Goal: Information Seeking & Learning: Find specific page/section

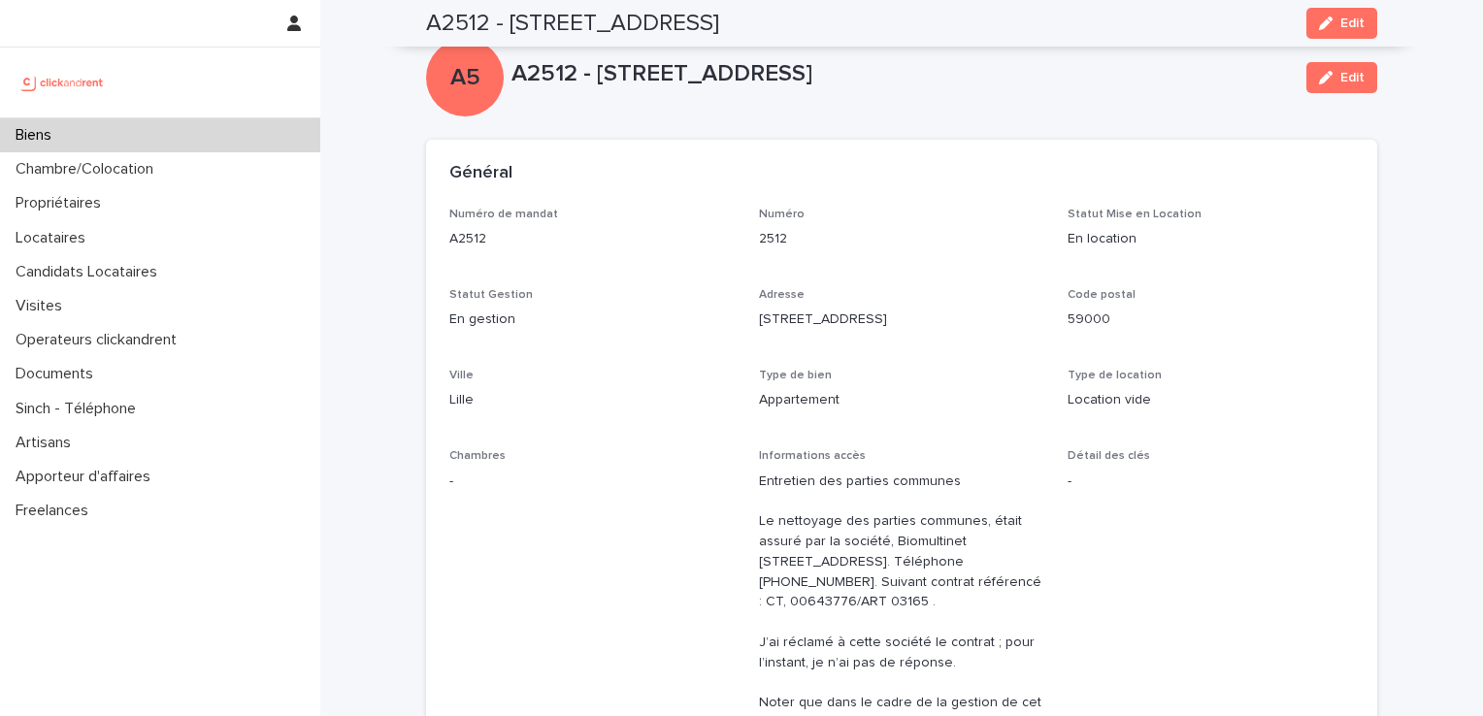
scroll to position [6515, 0]
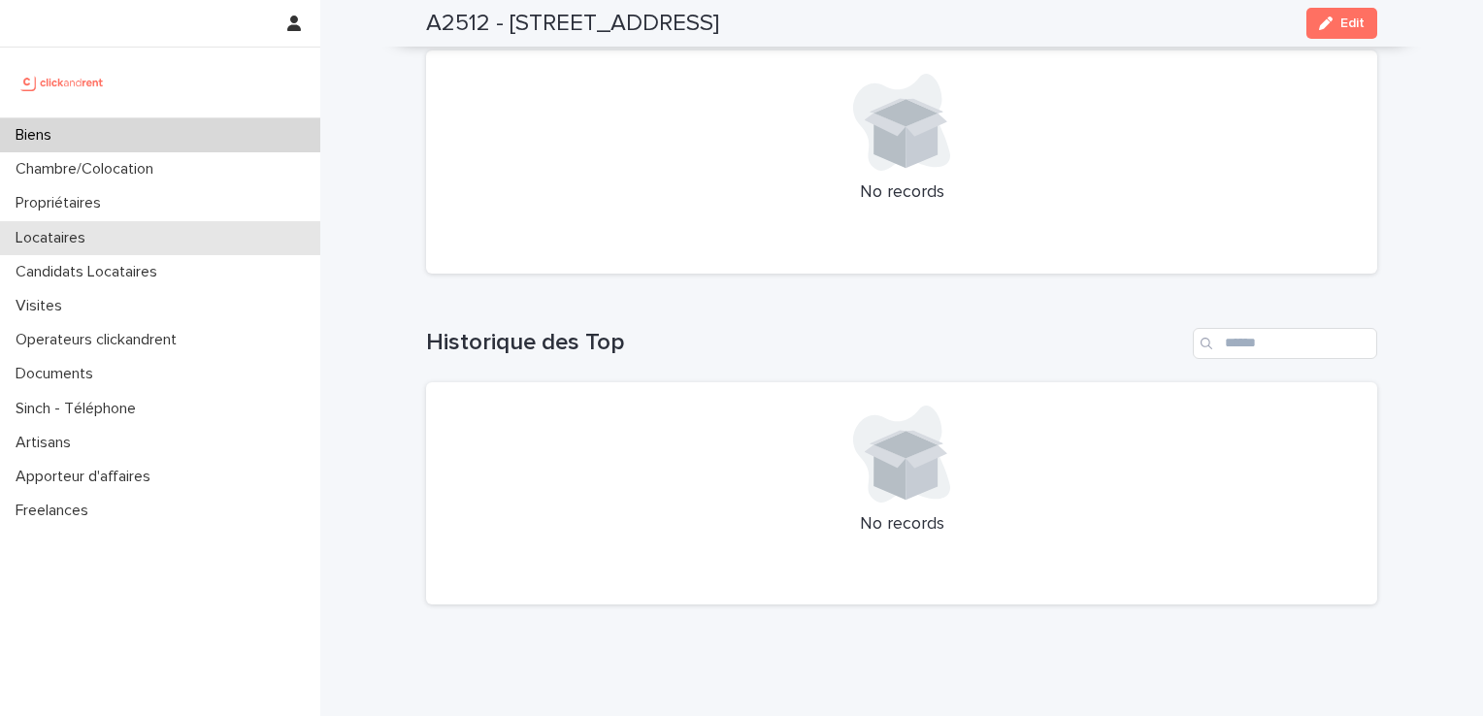
click at [76, 242] on p "Locataires" at bounding box center [54, 238] width 93 height 18
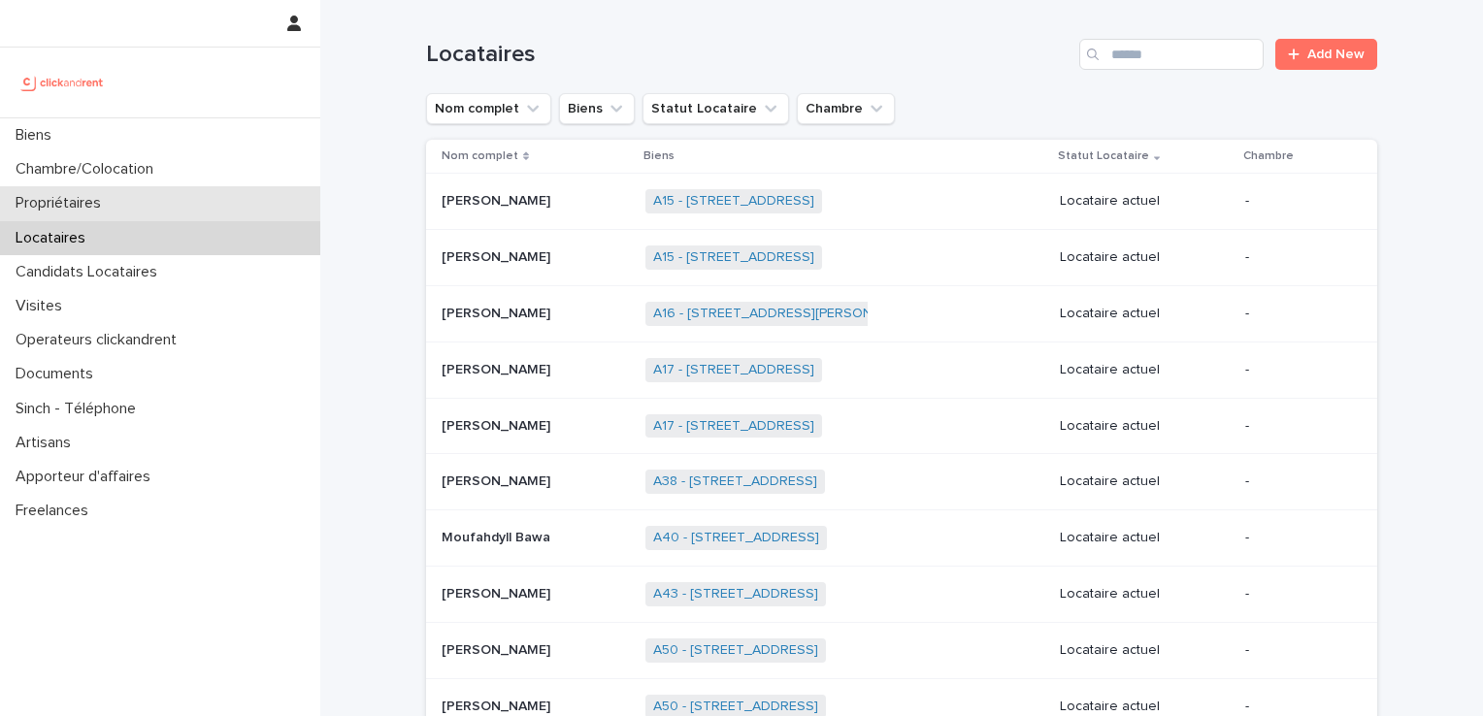
click at [85, 211] on p "Propriétaires" at bounding box center [62, 203] width 109 height 18
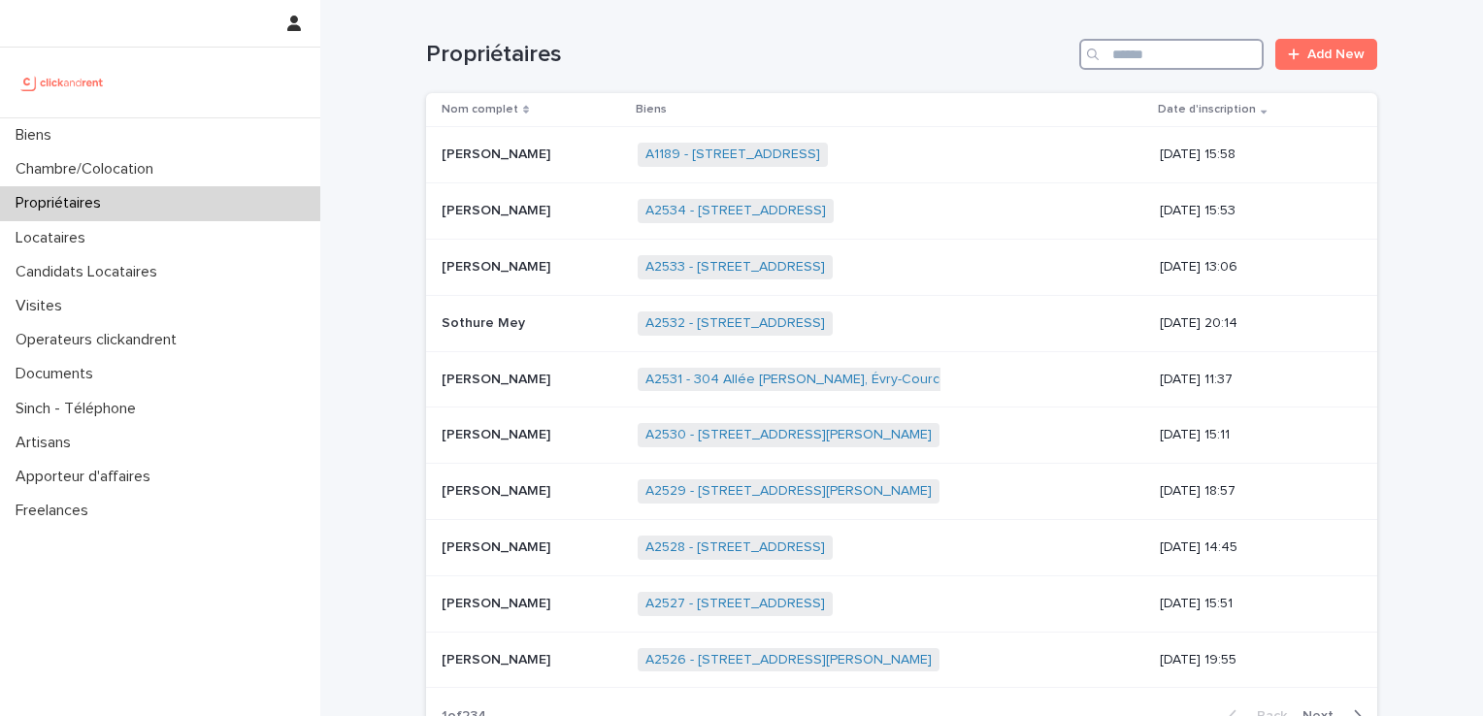
click at [1110, 47] on input "Search" at bounding box center [1172, 54] width 184 height 31
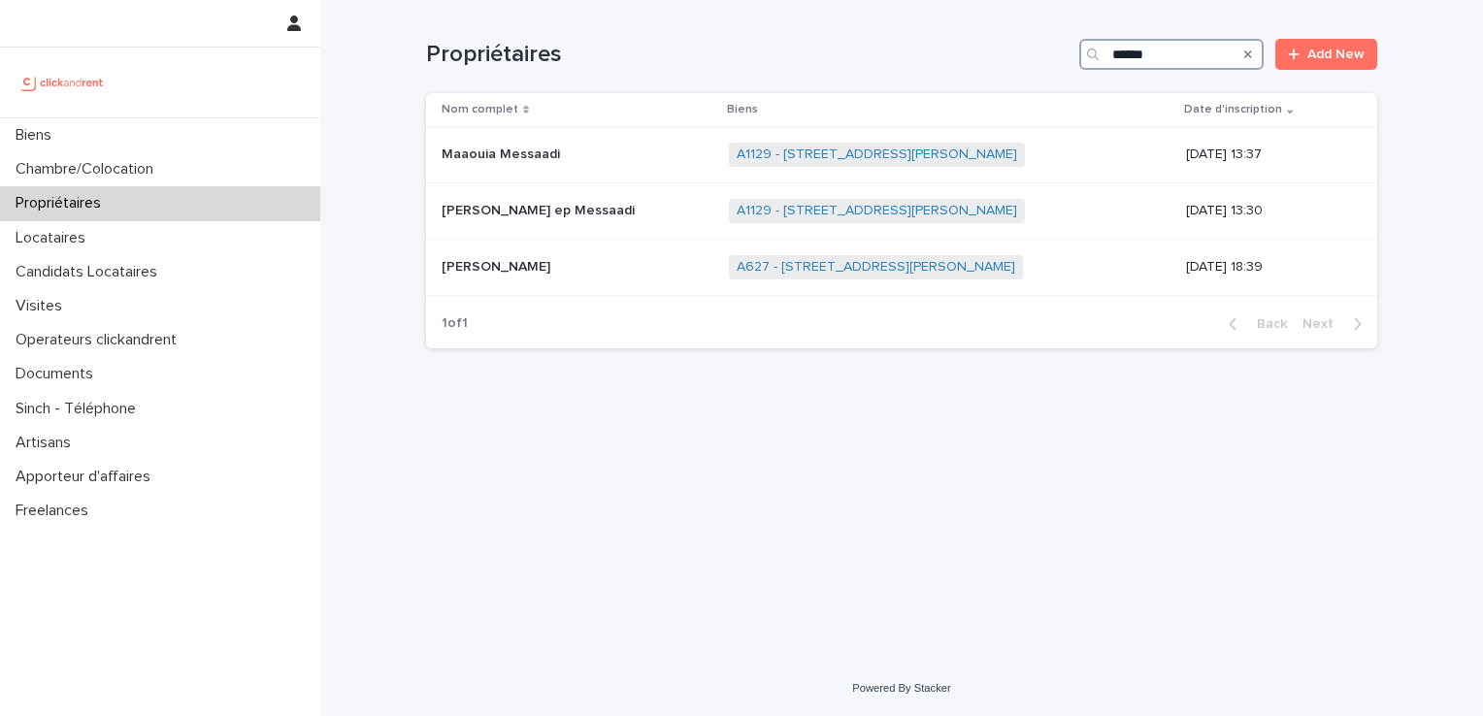
type input "******"
click at [863, 206] on link "A1129 - [STREET_ADDRESS][PERSON_NAME]" at bounding box center [877, 211] width 281 height 17
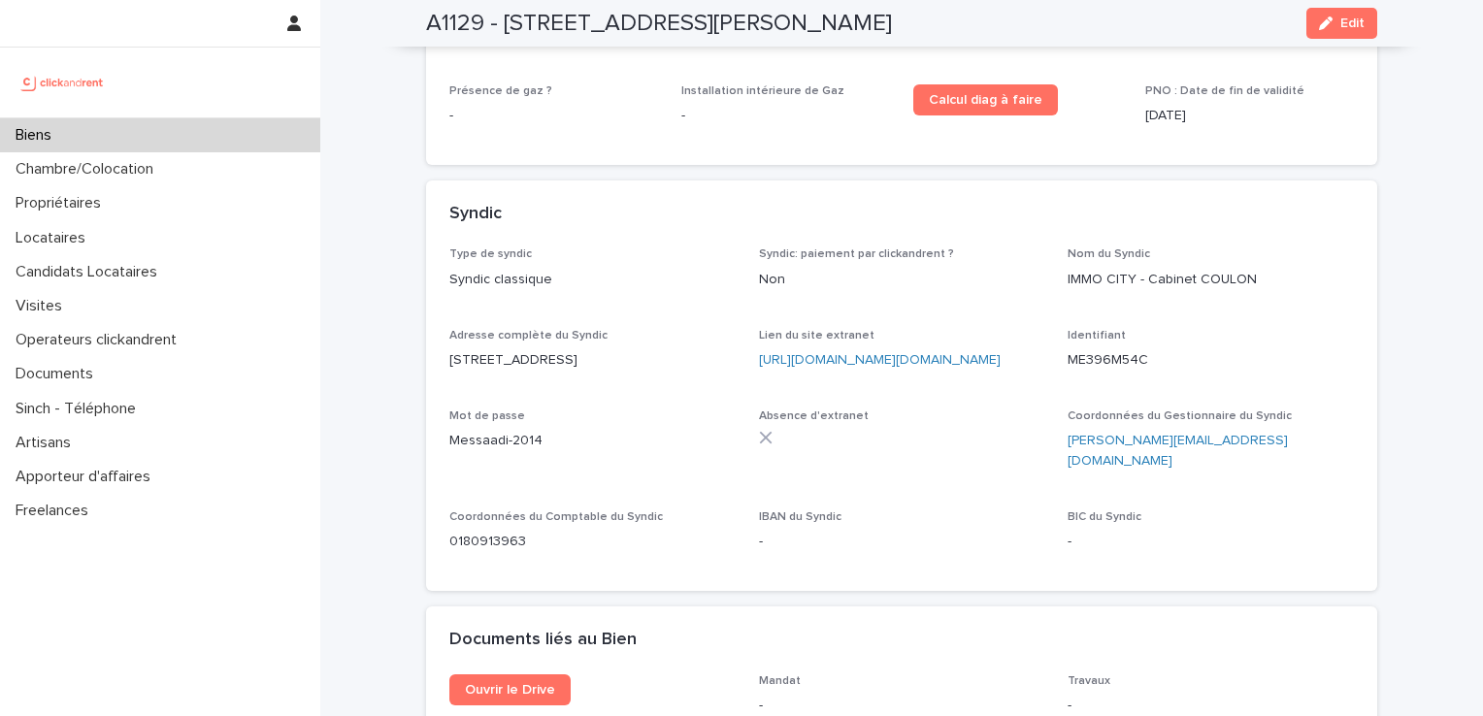
scroll to position [7437, 0]
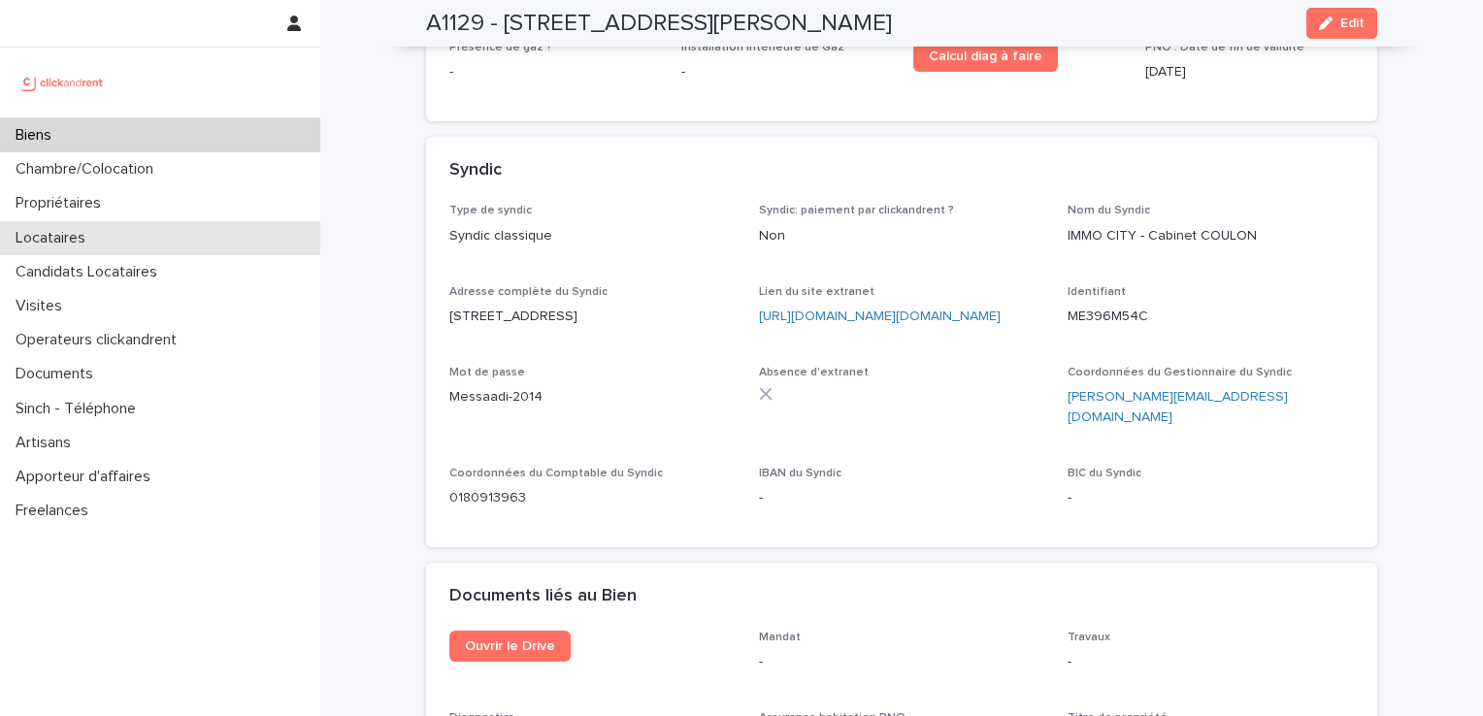
click at [105, 231] on div "Locataires" at bounding box center [160, 238] width 320 height 34
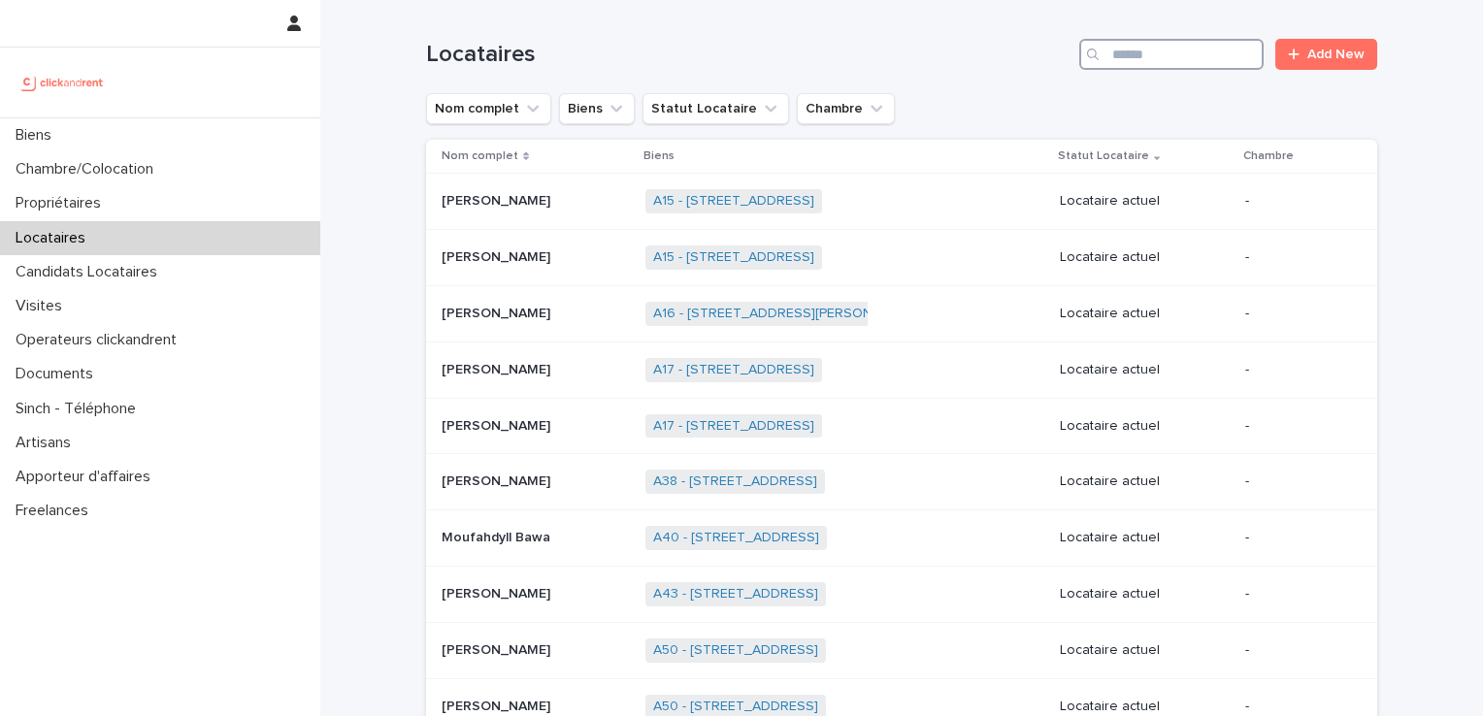
click at [1151, 49] on input "Search" at bounding box center [1172, 54] width 184 height 31
type input "*****"
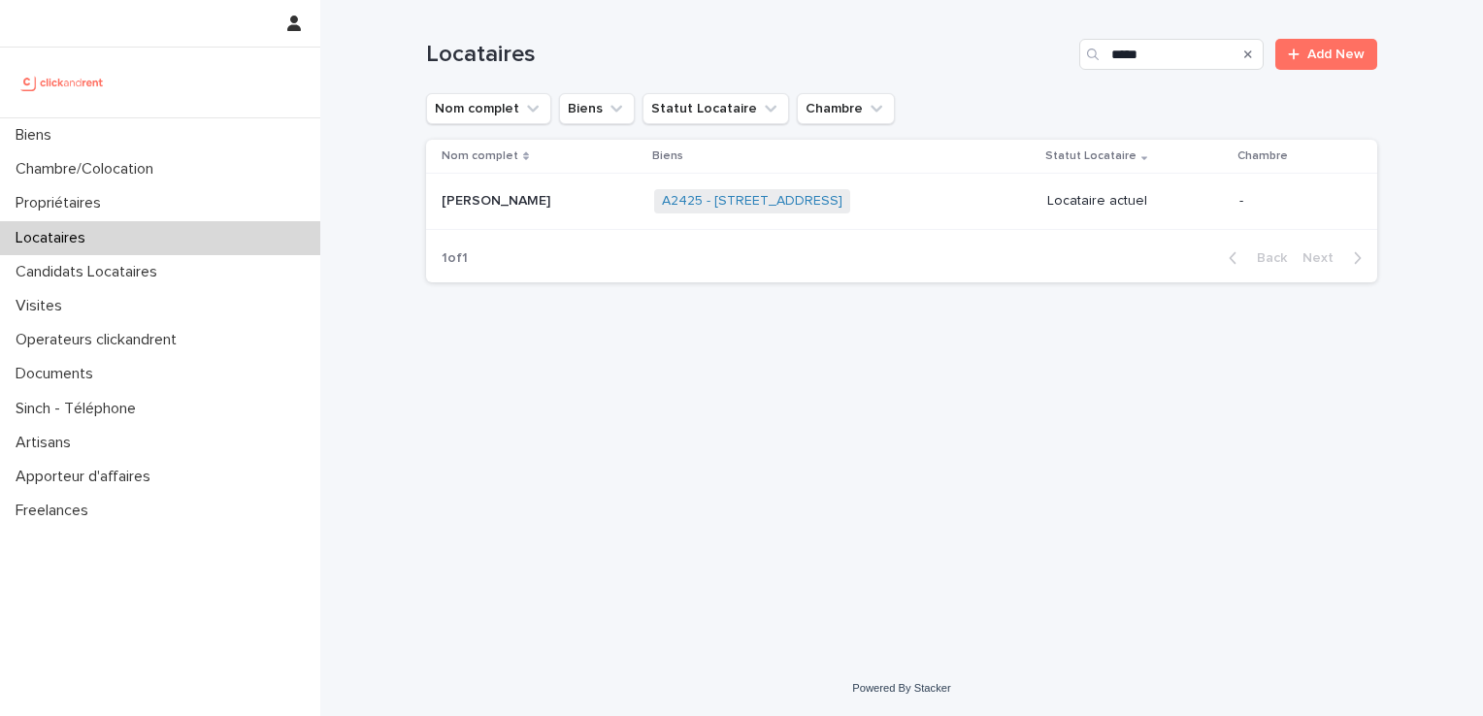
click at [495, 199] on p "[PERSON_NAME]" at bounding box center [498, 199] width 113 height 20
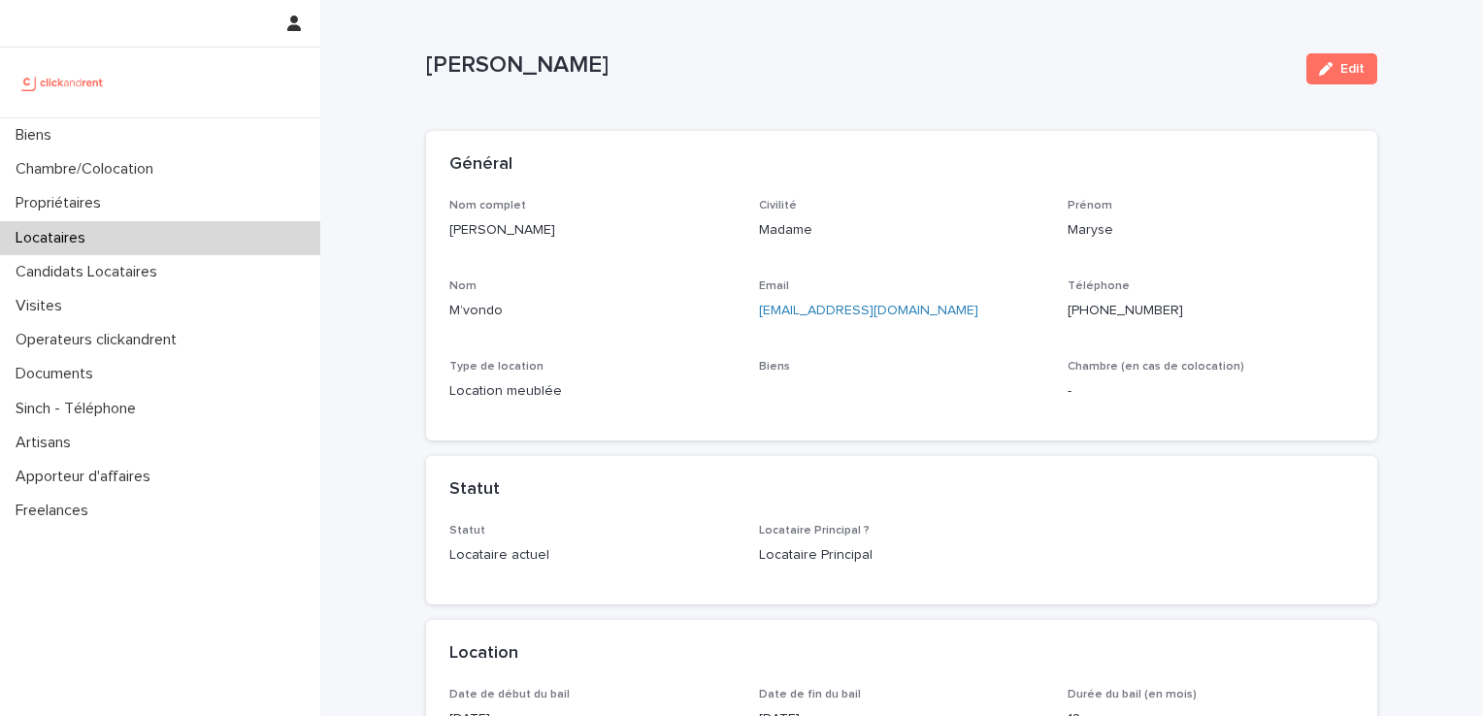
scroll to position [64, 0]
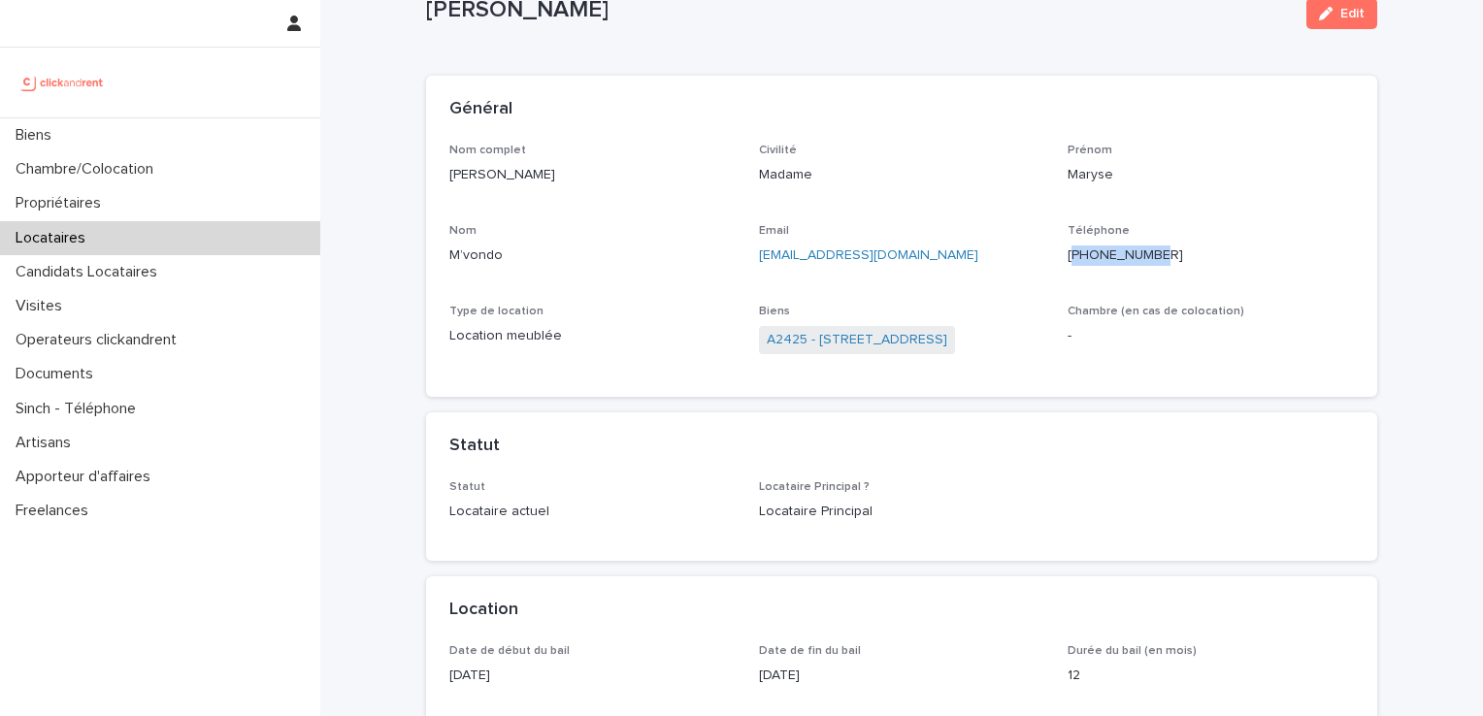
drag, startPoint x: 1067, startPoint y: 255, endPoint x: 1199, endPoint y: 252, distance: 132.1
click at [1199, 252] on p "[PHONE_NUMBER]" at bounding box center [1211, 256] width 286 height 20
drag, startPoint x: 1199, startPoint y: 252, endPoint x: 1153, endPoint y: 265, distance: 47.3
click at [1195, 252] on p "[PHONE_NUMBER]" at bounding box center [1211, 256] width 286 height 20
click at [1143, 266] on div "Téléphone [PHONE_NUMBER]" at bounding box center [1211, 252] width 286 height 57
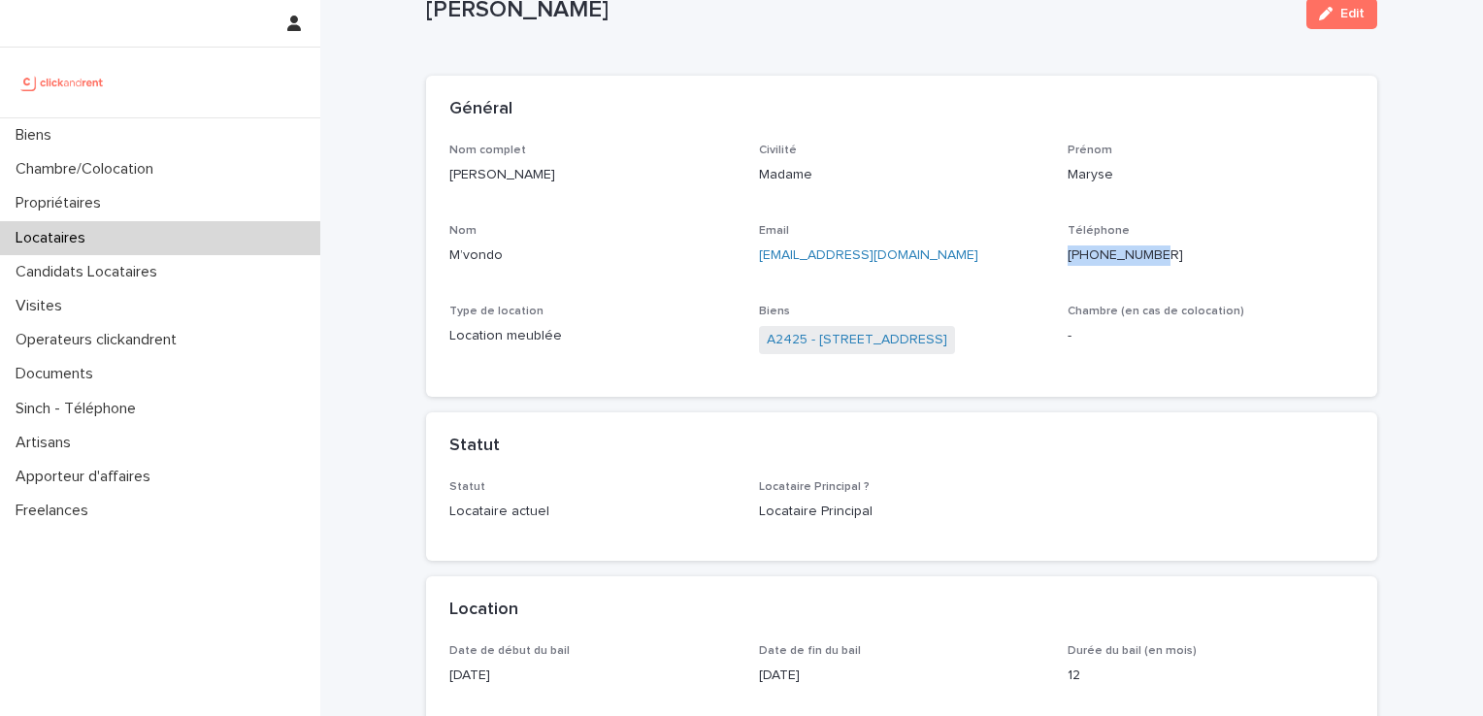
drag, startPoint x: 1157, startPoint y: 255, endPoint x: 1057, endPoint y: 252, distance: 100.0
click at [1057, 252] on div "Nom complet [PERSON_NAME] Civilité Madame Prénom [PERSON_NAME] Email [EMAIL_ADD…" at bounding box center [902, 259] width 905 height 231
copy p "[PHONE_NUMBER]"
click at [90, 131] on div "Biens" at bounding box center [160, 135] width 320 height 34
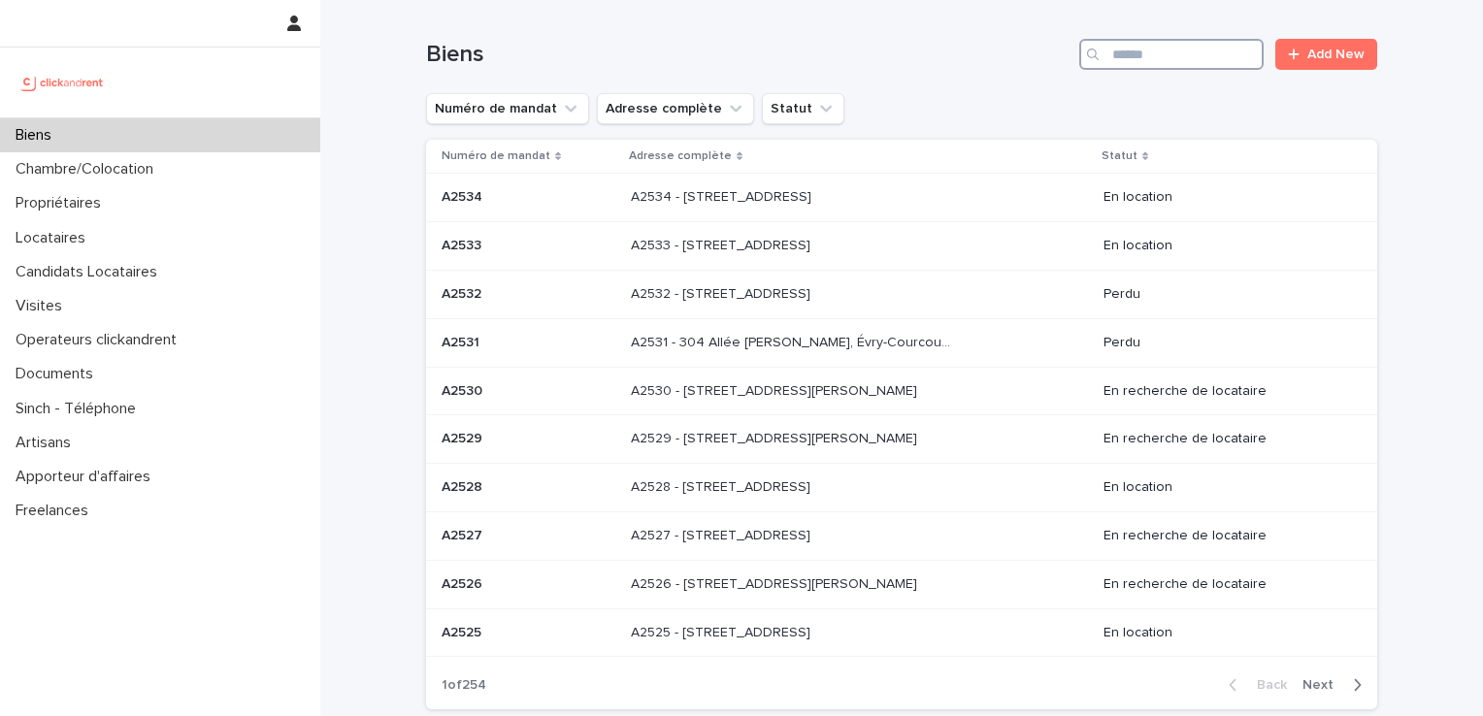
click at [1177, 51] on input "Search" at bounding box center [1172, 54] width 184 height 31
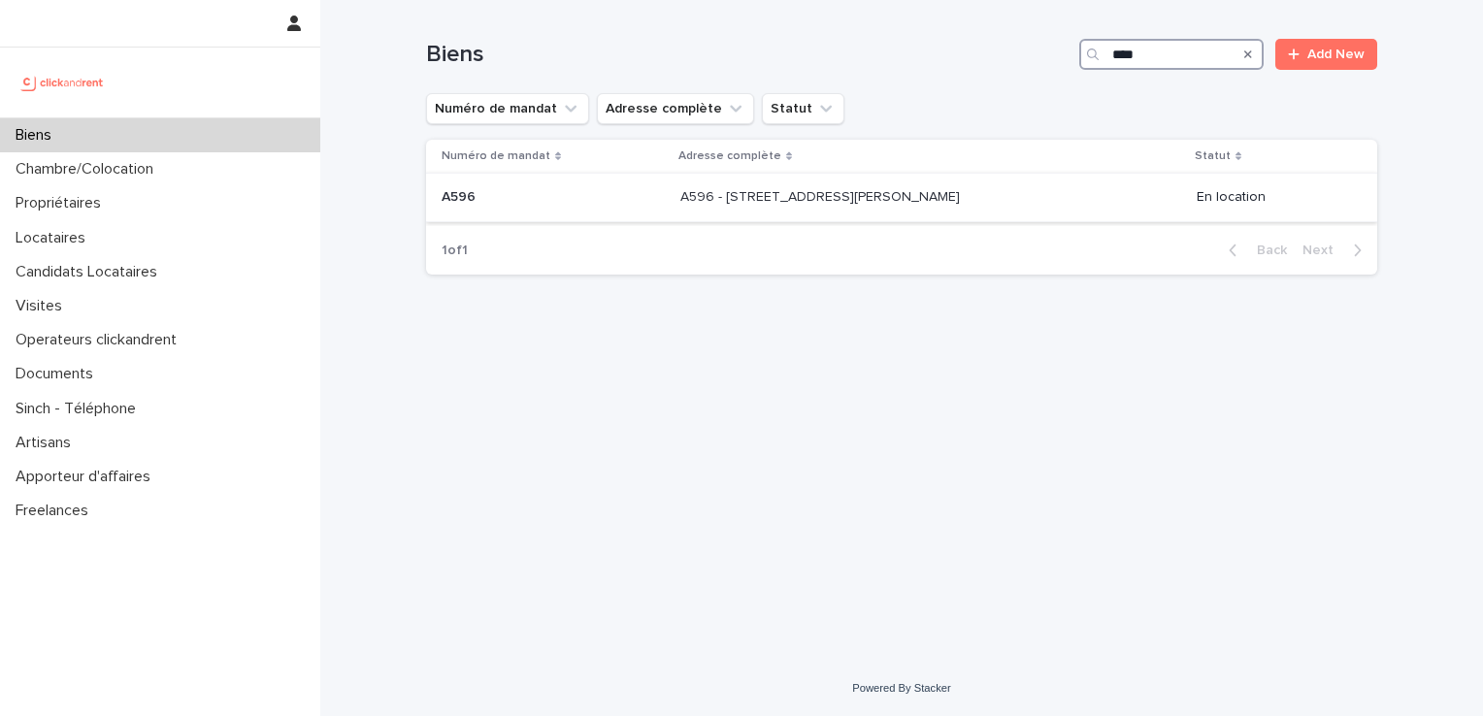
type input "****"
click at [556, 207] on div "A596 A596" at bounding box center [553, 198] width 223 height 32
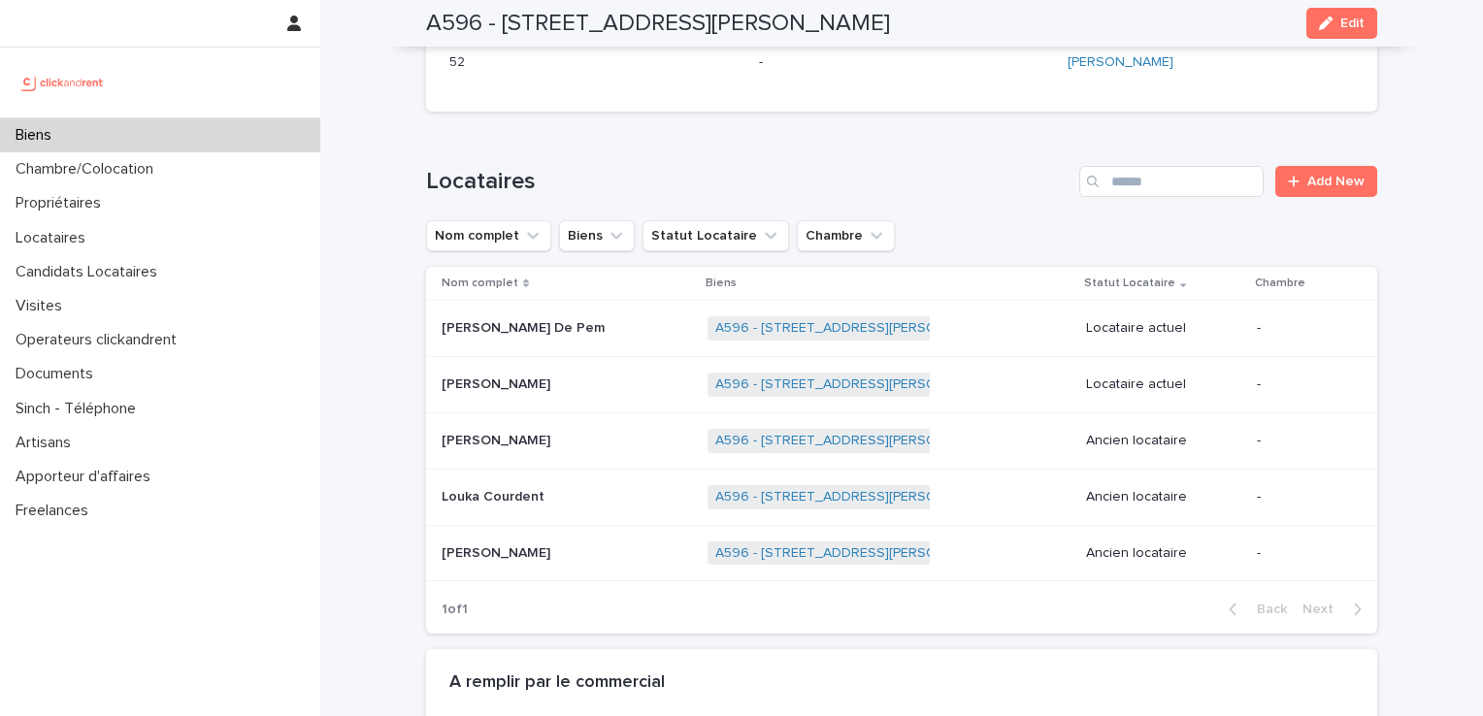
scroll to position [1262, 0]
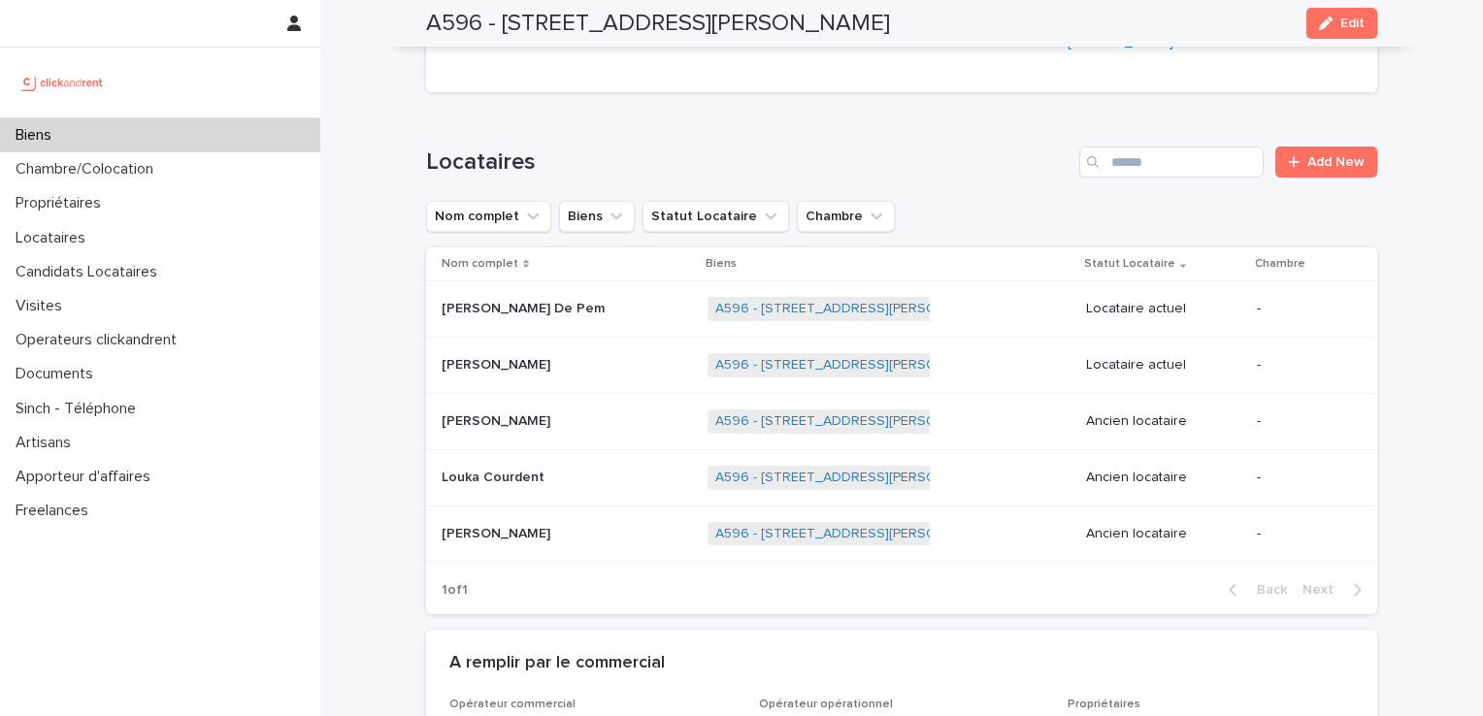
click at [107, 121] on div "Biens" at bounding box center [160, 135] width 320 height 34
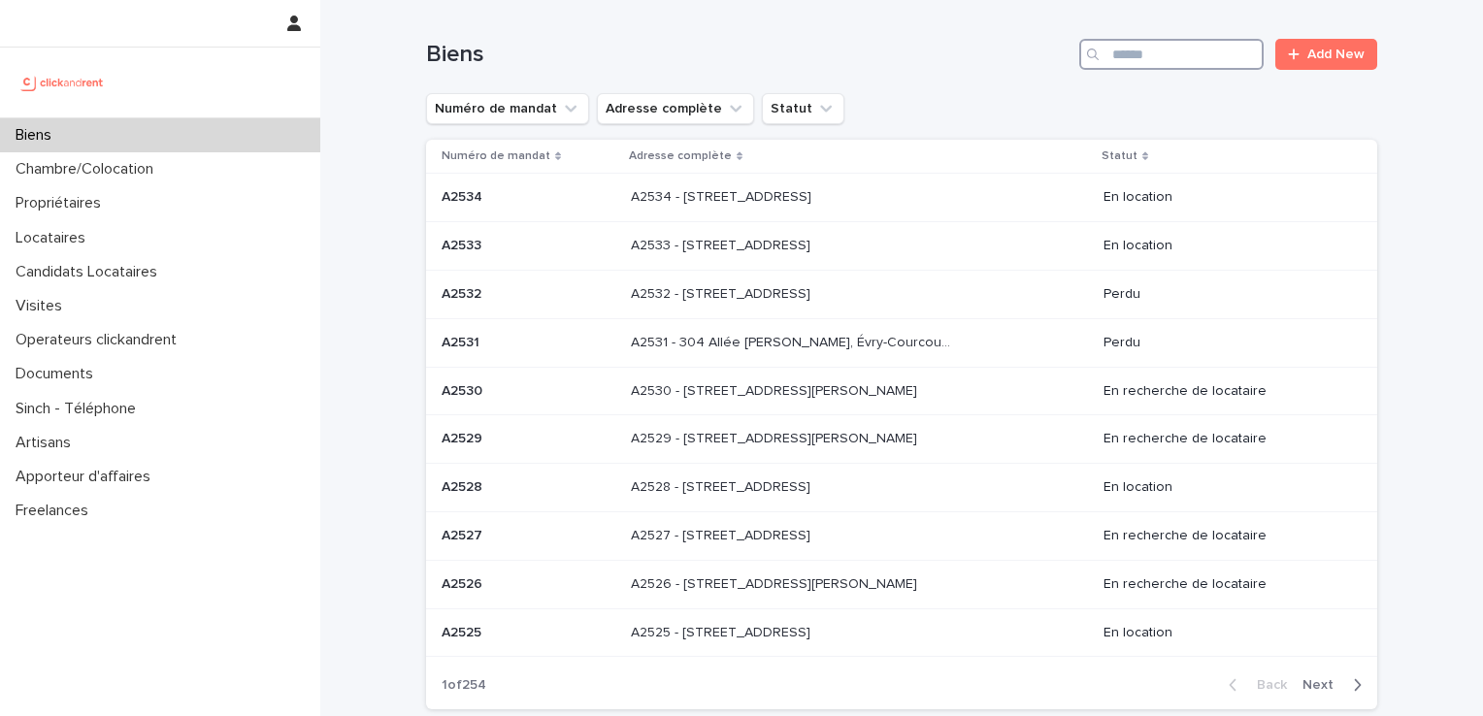
click at [1151, 53] on input "Search" at bounding box center [1172, 54] width 184 height 31
paste input "*****"
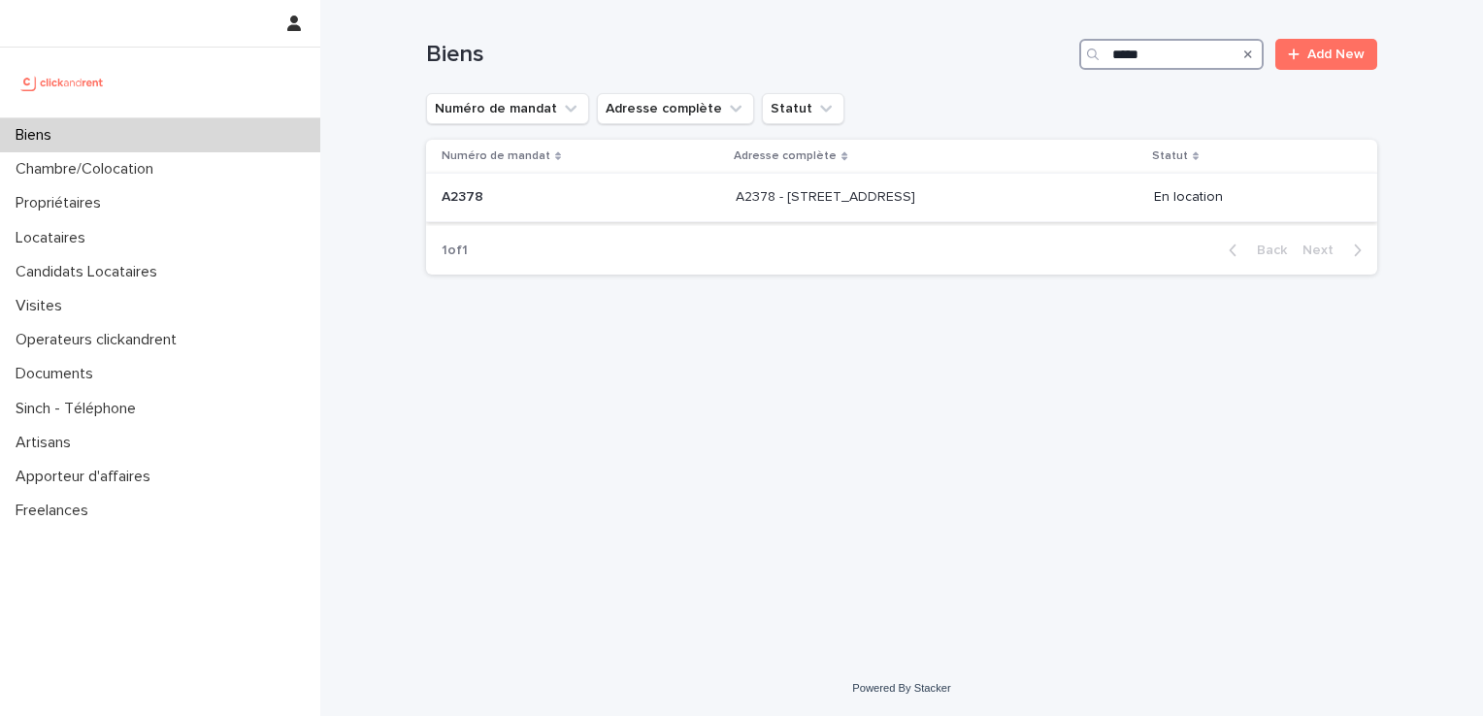
type input "*****"
click at [512, 190] on p at bounding box center [581, 197] width 279 height 17
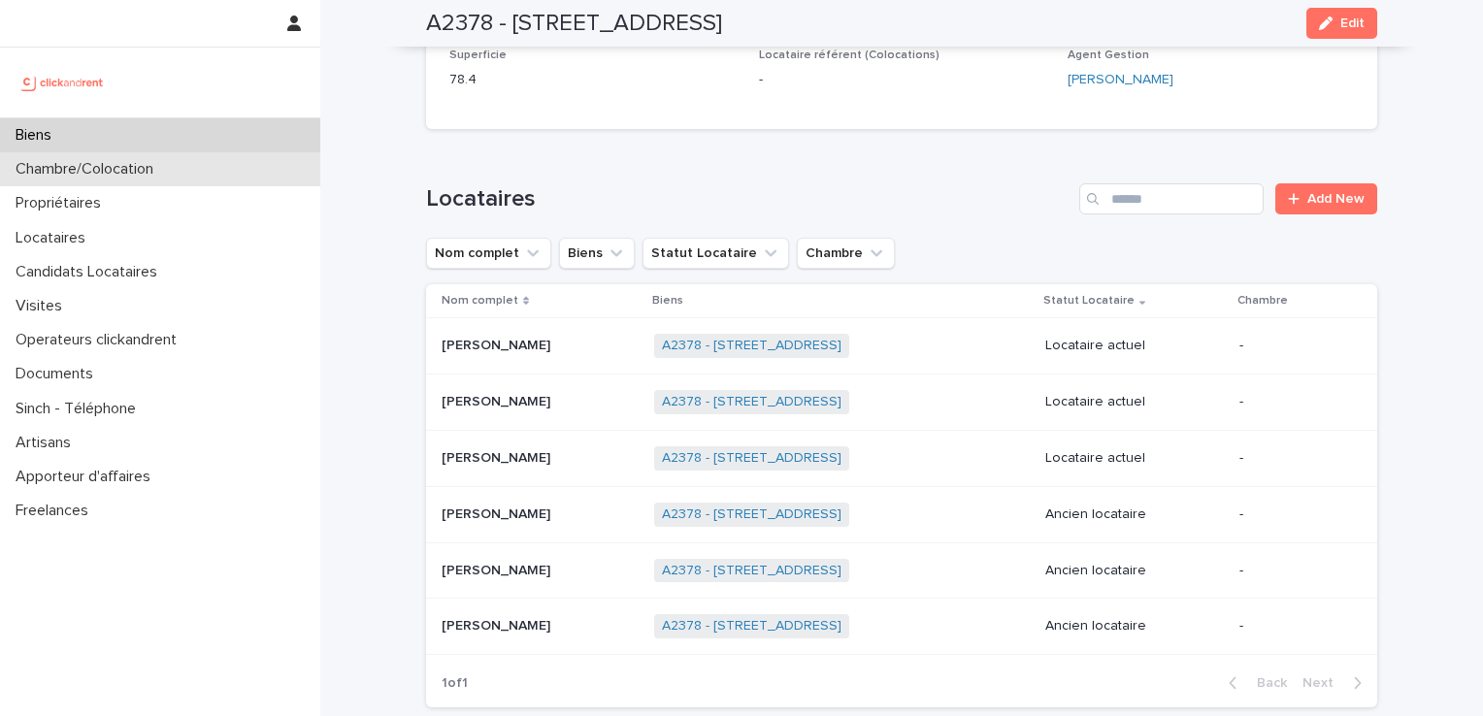
scroll to position [777, 0]
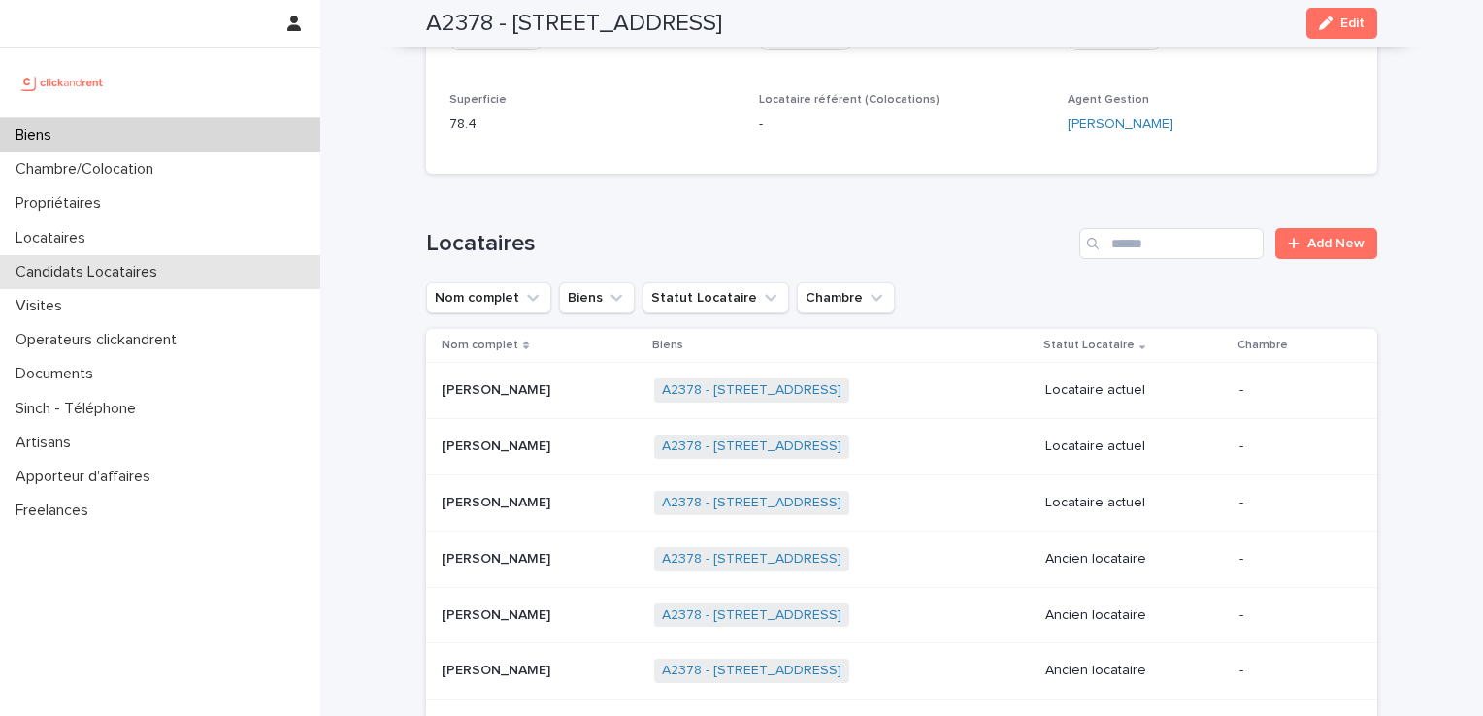
click at [117, 256] on div "Candidats Locataires" at bounding box center [160, 272] width 320 height 34
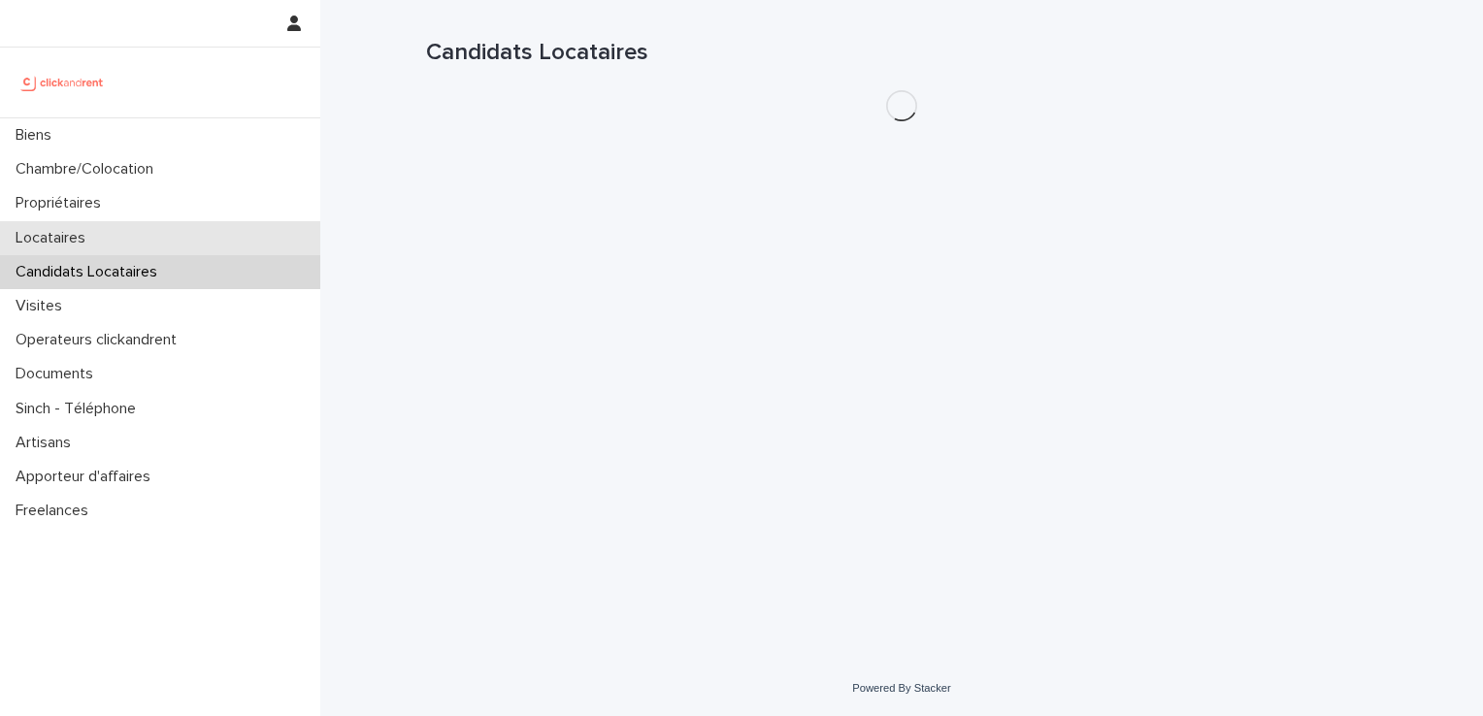
click at [120, 237] on div "Locataires" at bounding box center [160, 238] width 320 height 34
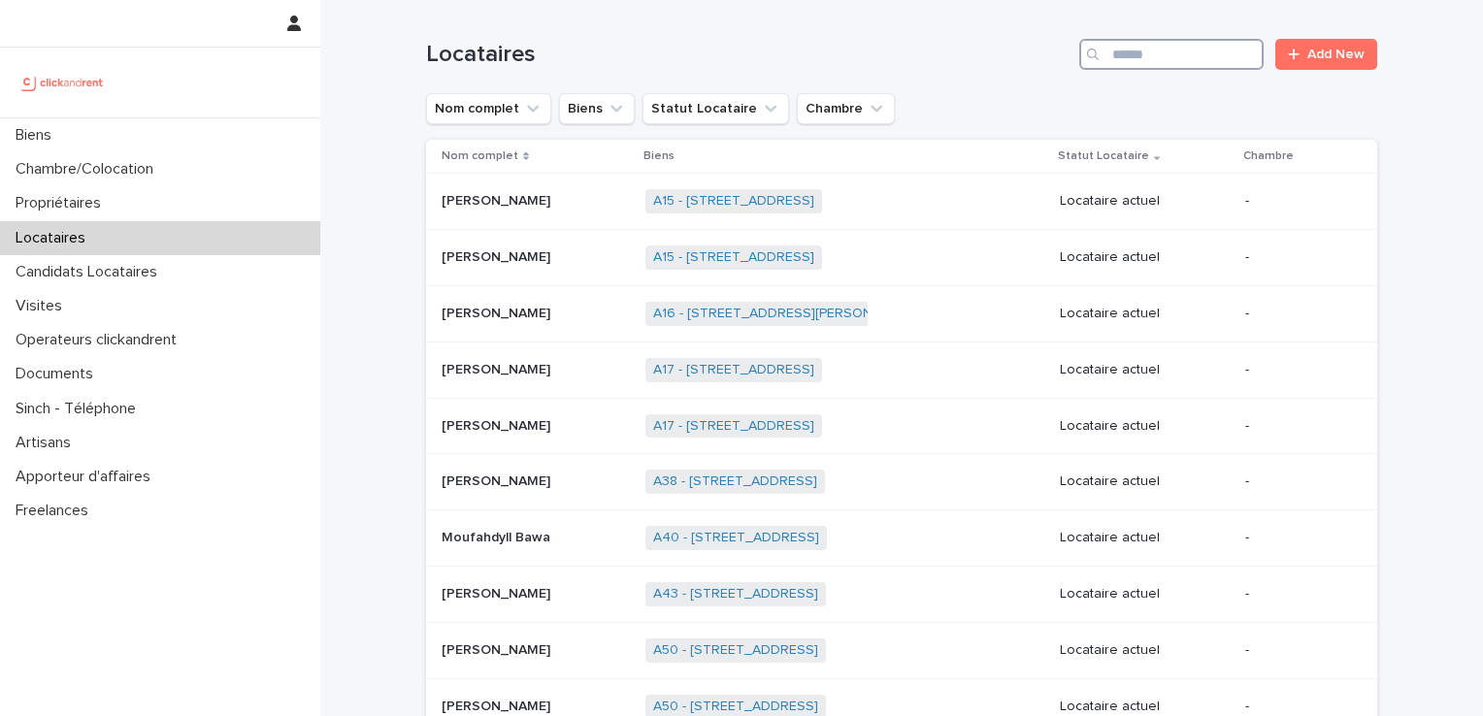
click at [1142, 52] on input "Search" at bounding box center [1172, 54] width 184 height 31
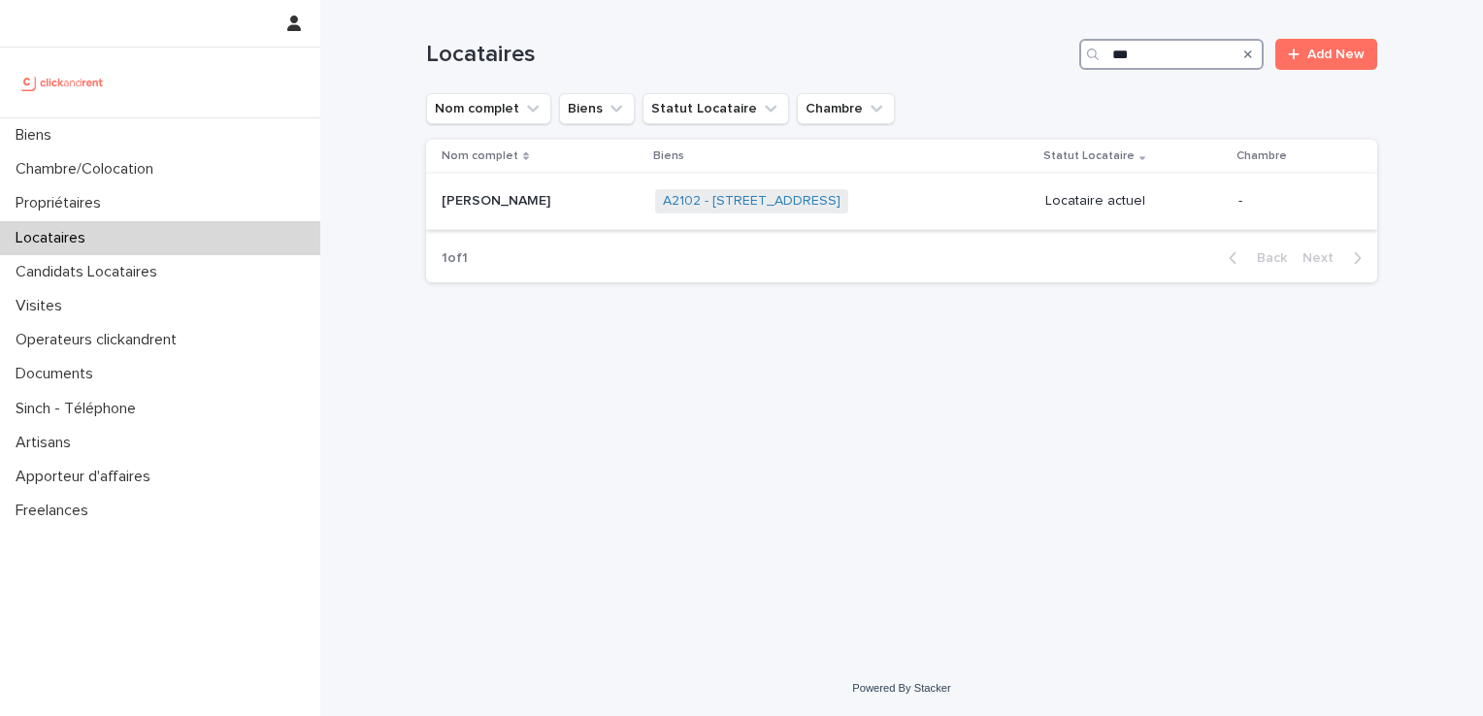
type input "***"
click at [614, 200] on p at bounding box center [541, 201] width 198 height 17
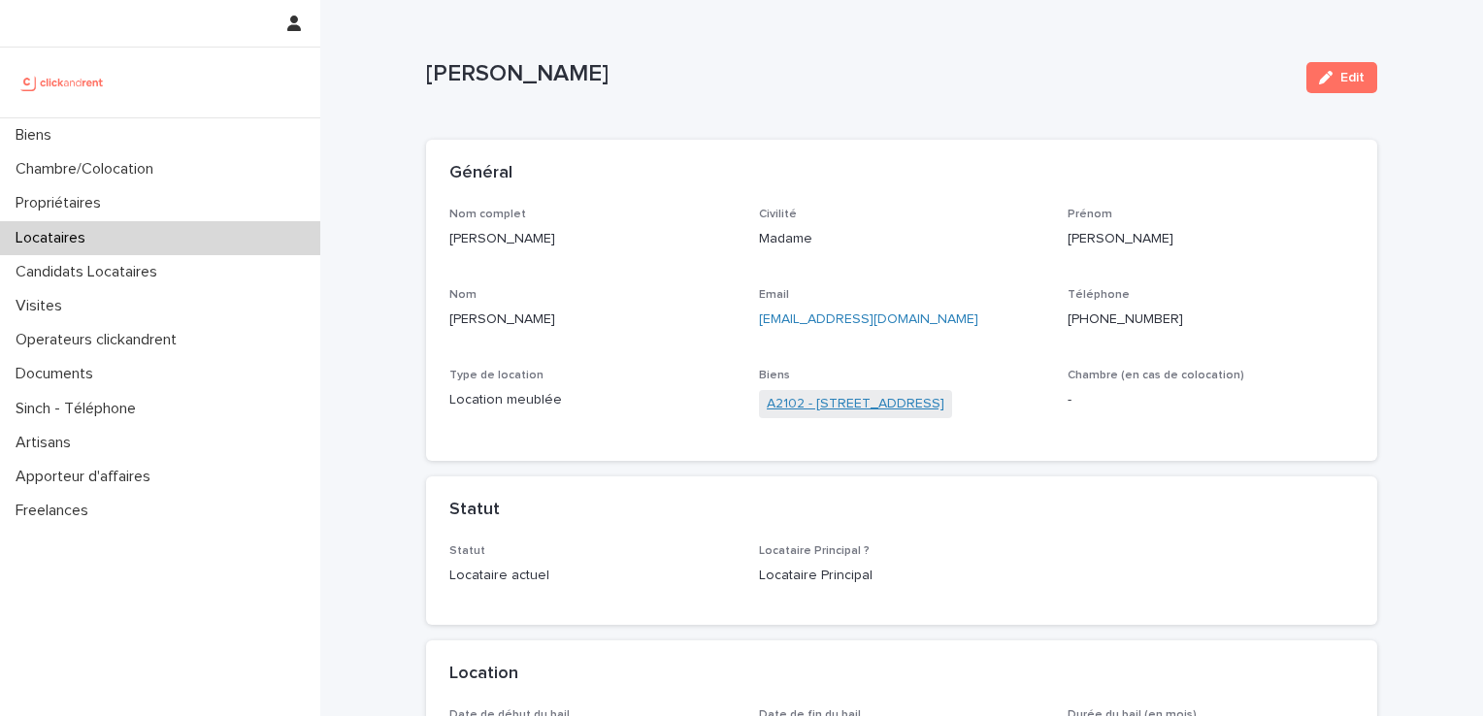
click at [936, 410] on link "A2102 - [STREET_ADDRESS]" at bounding box center [856, 404] width 178 height 20
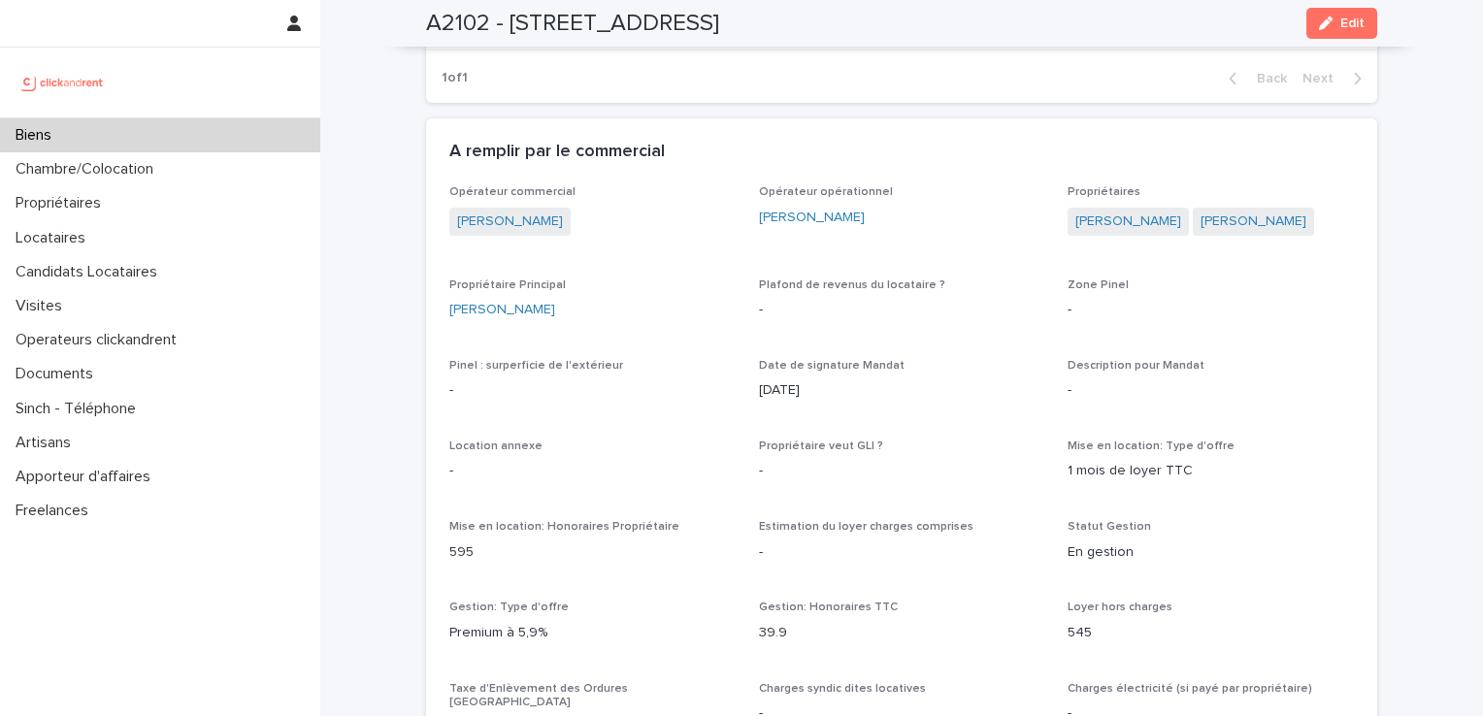
scroll to position [101, 0]
